Goal: Find specific page/section: Find specific page/section

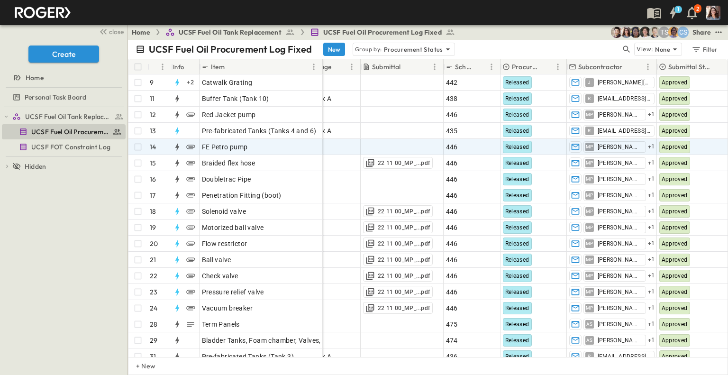
scroll to position [96, 28]
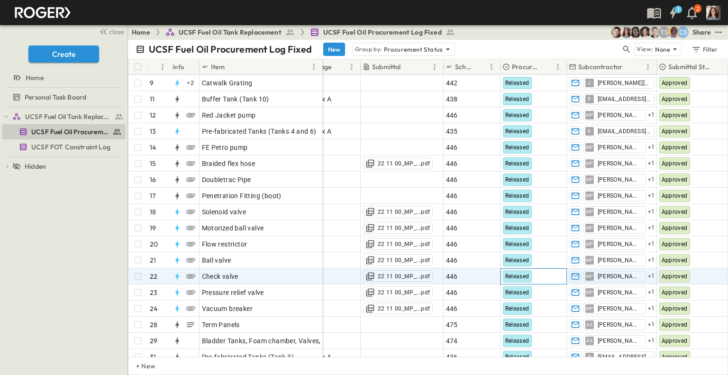
click at [537, 276] on div "Released" at bounding box center [533, 276] width 65 height 15
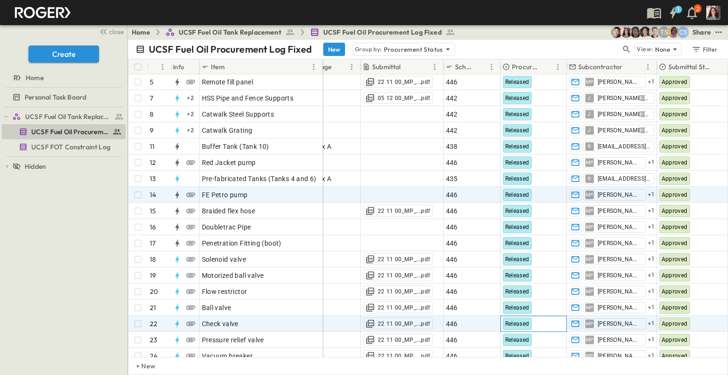
scroll to position [49, 28]
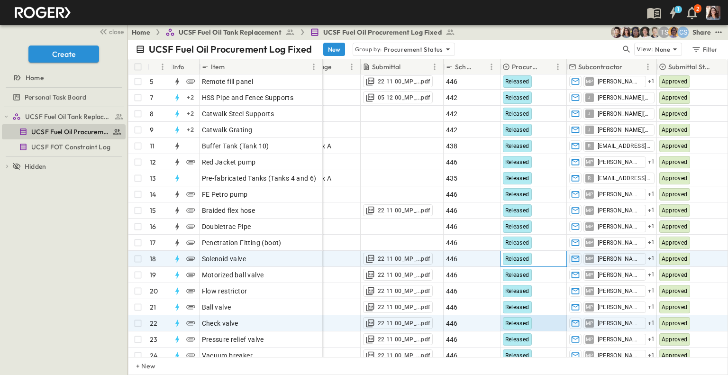
click at [542, 257] on div "Released" at bounding box center [533, 258] width 65 height 15
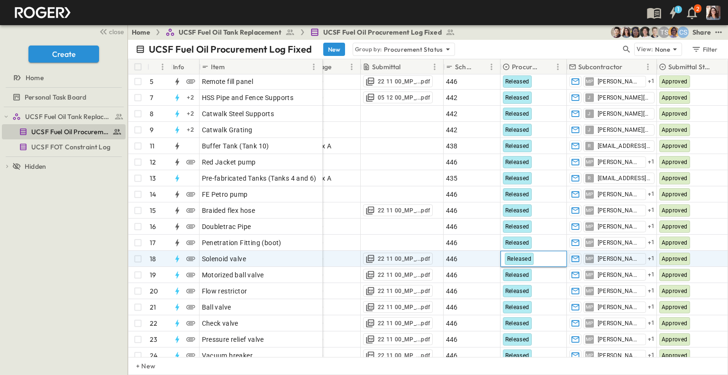
click at [542, 258] on body "1 2 close Create Home Personal Task Board UCSF Fuel Oil Tank Replacement UCSF F…" at bounding box center [364, 187] width 728 height 375
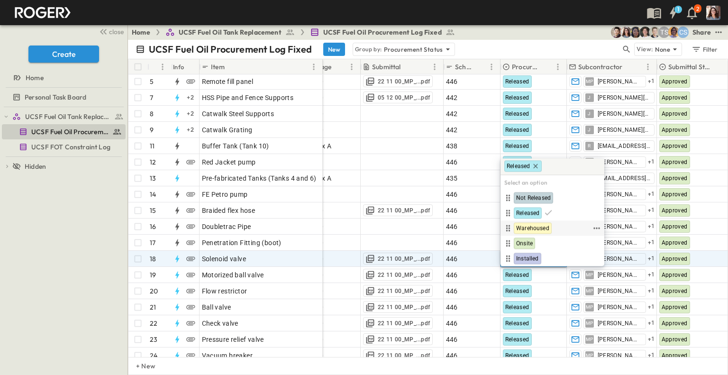
click at [543, 229] on span "Warehoused" at bounding box center [532, 228] width 33 height 8
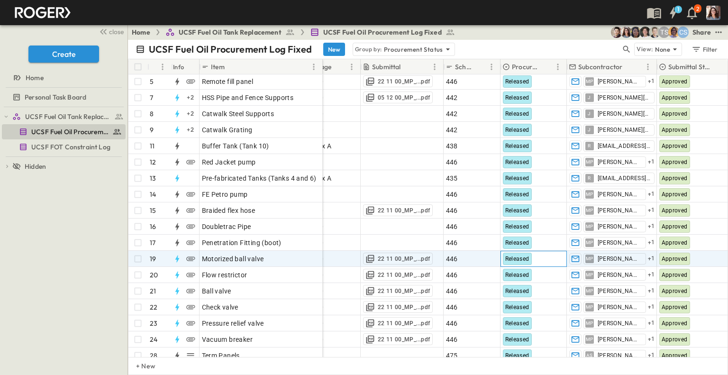
click at [536, 259] on div "Released" at bounding box center [533, 258] width 65 height 15
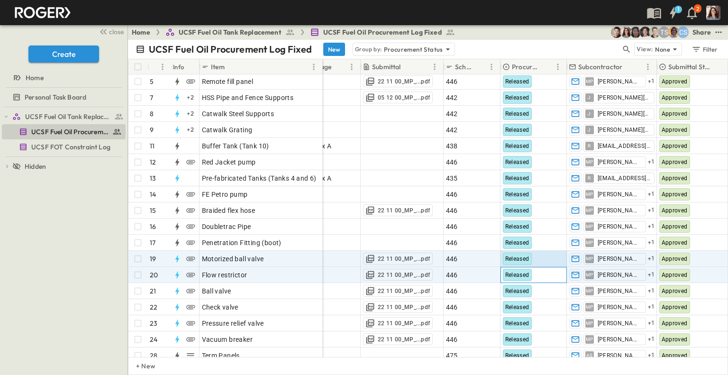
click at [540, 274] on div "Released" at bounding box center [533, 274] width 65 height 15
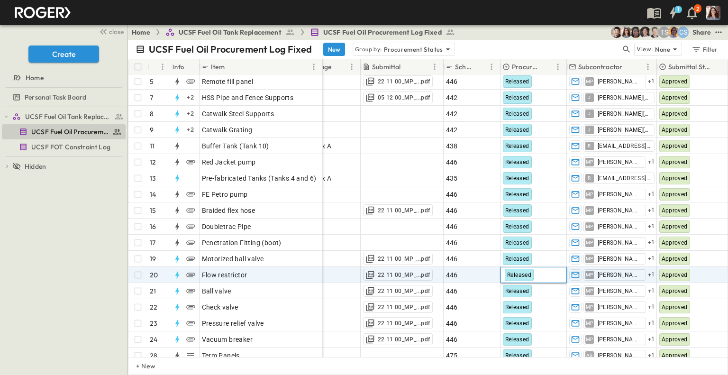
click at [544, 276] on div "Released" at bounding box center [533, 274] width 65 height 15
click at [541, 279] on div "Released" at bounding box center [533, 274] width 65 height 15
click at [540, 274] on div "Released" at bounding box center [533, 274] width 65 height 15
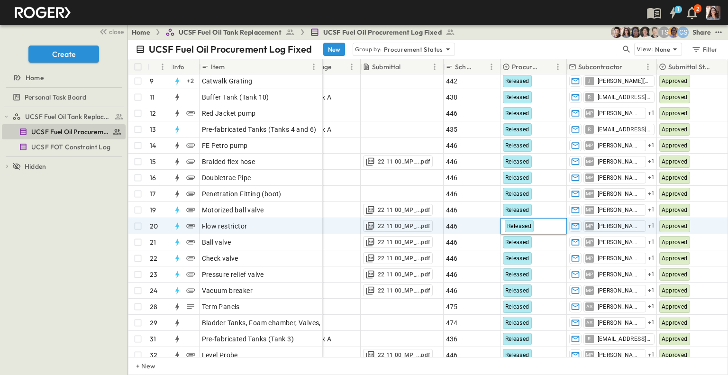
scroll to position [99, 28]
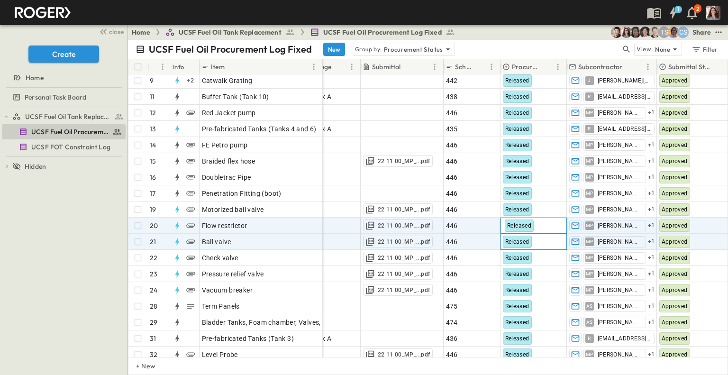
click at [541, 242] on div "Released" at bounding box center [533, 241] width 65 height 15
click at [543, 227] on div "Released" at bounding box center [533, 225] width 65 height 15
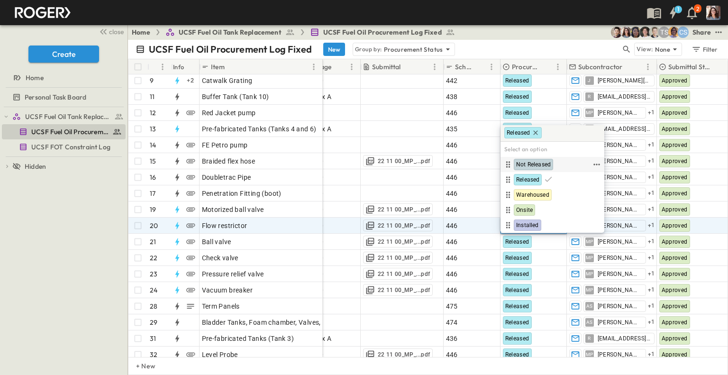
click at [534, 163] on span "Not Released" at bounding box center [533, 165] width 35 height 8
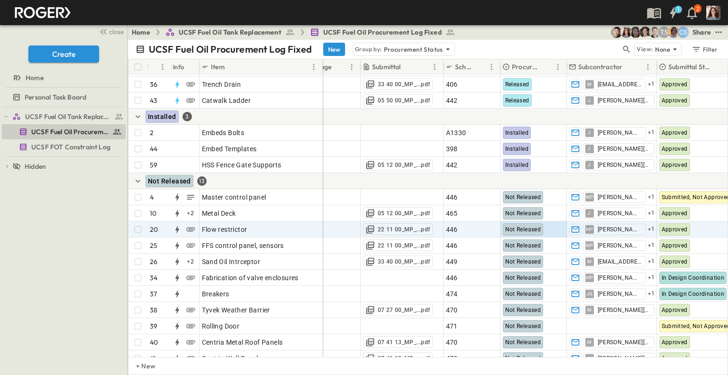
scroll to position [385, 28]
click at [551, 231] on body "1 2 close Create Home Personal Task Board UCSF Fuel Oil Tank Replacement UCSF F…" at bounding box center [364, 187] width 728 height 375
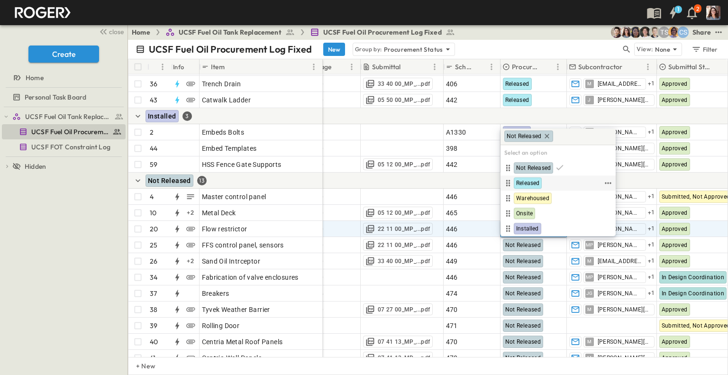
click at [527, 185] on span "Released" at bounding box center [527, 183] width 23 height 8
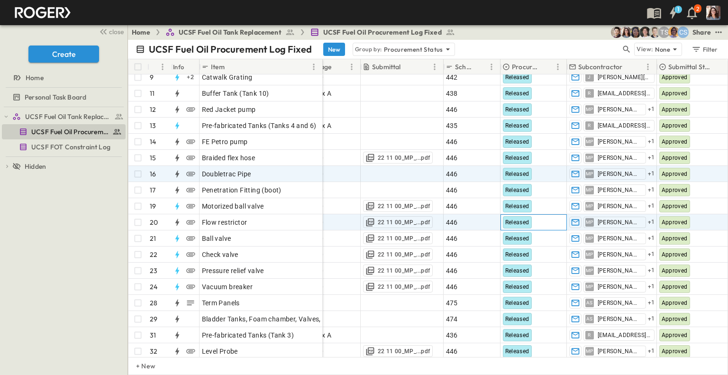
scroll to position [101, 28]
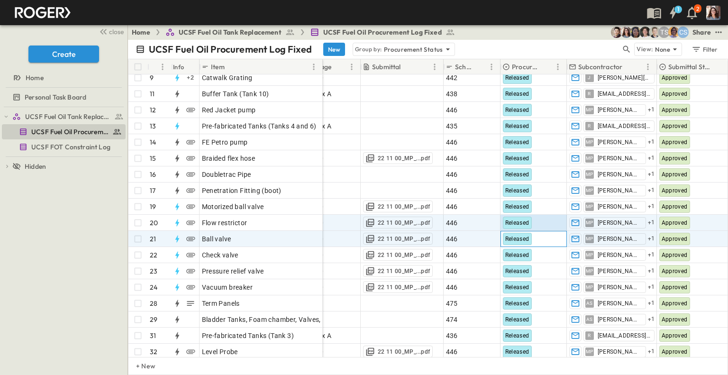
click at [542, 241] on div "Released" at bounding box center [533, 238] width 65 height 15
click at [543, 238] on div "Released" at bounding box center [533, 238] width 65 height 15
click at [544, 238] on div "Released" at bounding box center [533, 238] width 65 height 15
click at [544, 241] on div "Released" at bounding box center [533, 238] width 65 height 15
click at [543, 242] on div "Released" at bounding box center [533, 238] width 65 height 15
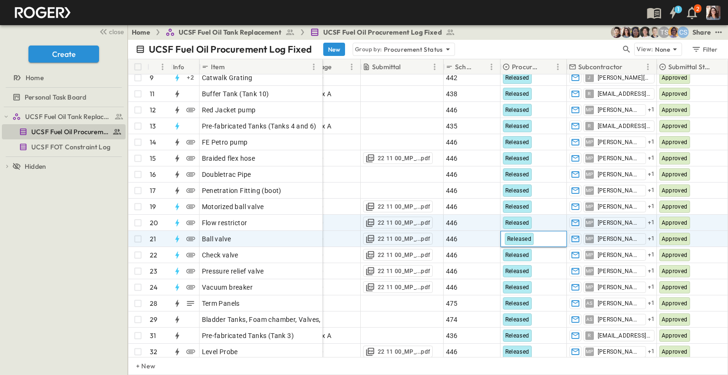
click at [542, 241] on div "Released" at bounding box center [533, 238] width 65 height 15
click at [538, 238] on div "Released" at bounding box center [533, 238] width 65 height 15
click at [539, 239] on div "Released" at bounding box center [533, 238] width 65 height 15
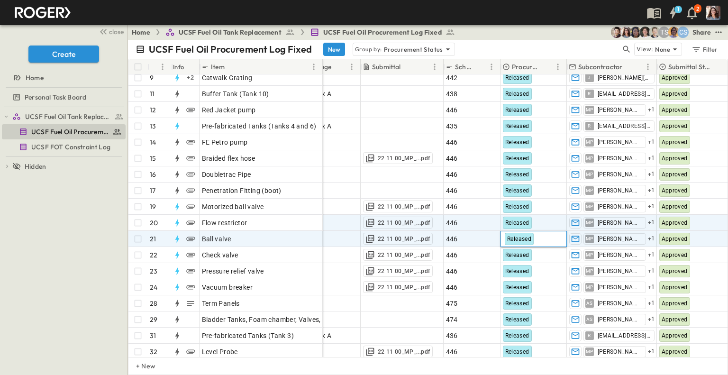
click at [539, 239] on div "Released" at bounding box center [533, 238] width 65 height 15
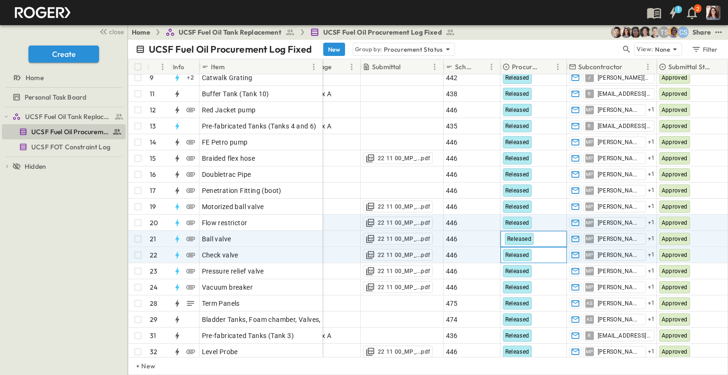
click at [540, 256] on div "Released" at bounding box center [533, 254] width 65 height 15
click at [542, 237] on div "Released" at bounding box center [533, 238] width 65 height 15
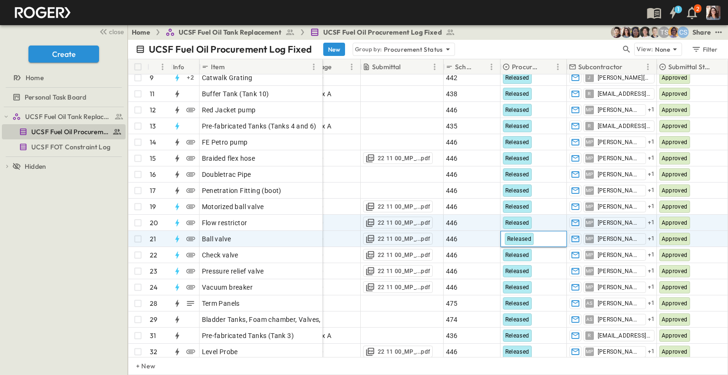
click at [542, 238] on div "Released" at bounding box center [533, 238] width 65 height 15
click at [543, 239] on div "Released" at bounding box center [533, 238] width 65 height 15
click at [539, 238] on div "Released" at bounding box center [533, 238] width 65 height 15
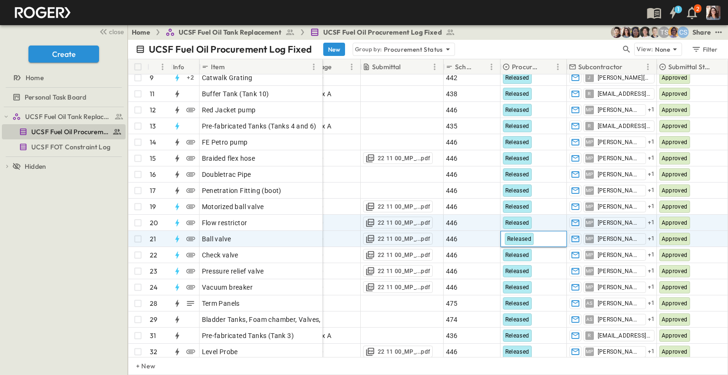
click at [539, 238] on div "Released" at bounding box center [533, 238] width 65 height 15
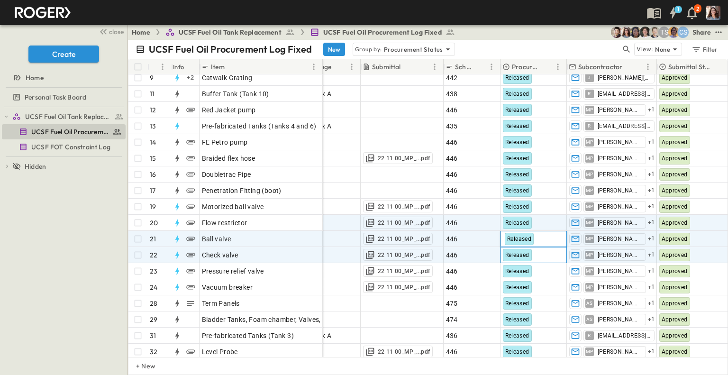
click at [541, 252] on div "Released" at bounding box center [533, 254] width 65 height 15
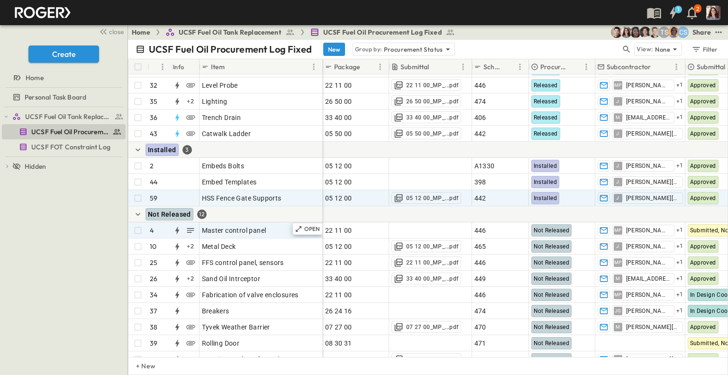
scroll to position [335, 0]
